Goal: Navigation & Orientation: Find specific page/section

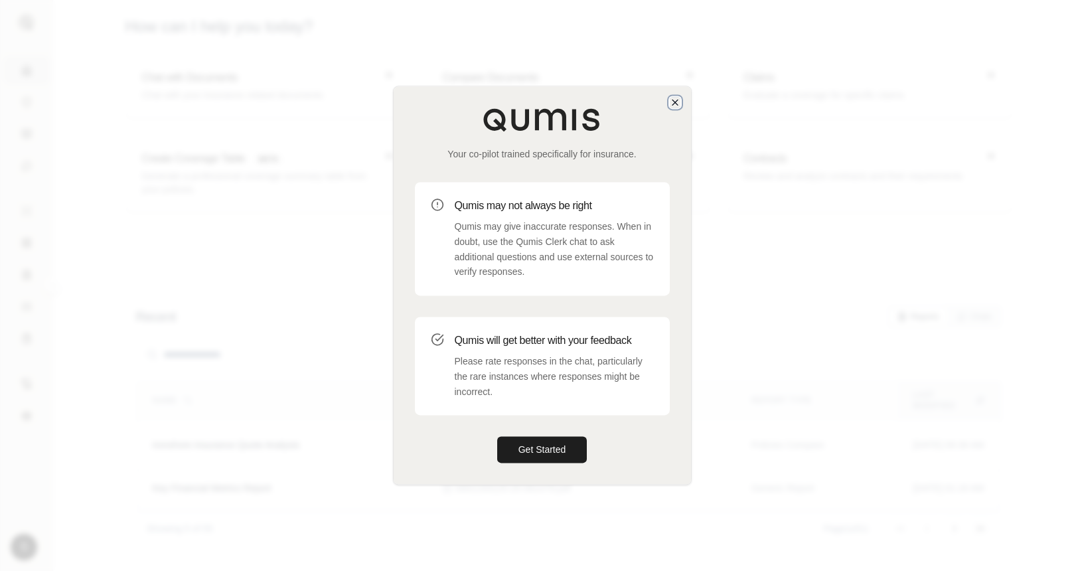
click at [674, 98] on icon "button" at bounding box center [675, 102] width 11 height 11
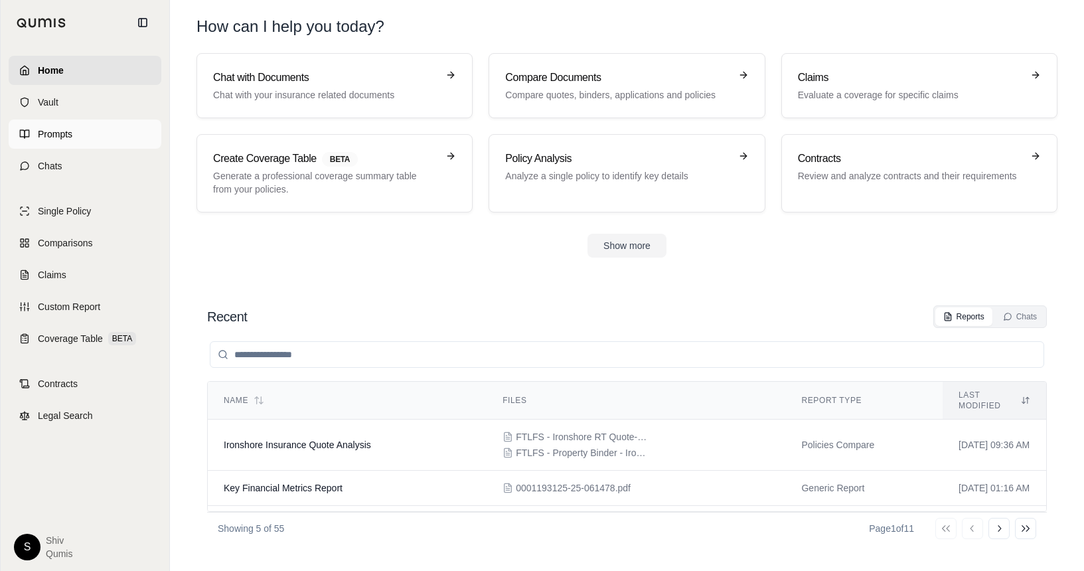
click at [48, 141] on link "Prompts" at bounding box center [85, 133] width 153 height 29
